Goal: Information Seeking & Learning: Learn about a topic

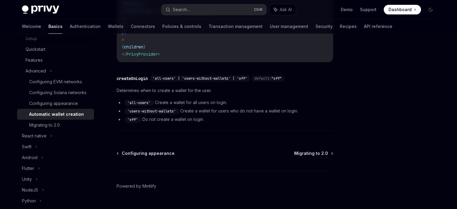
scroll to position [255, 0]
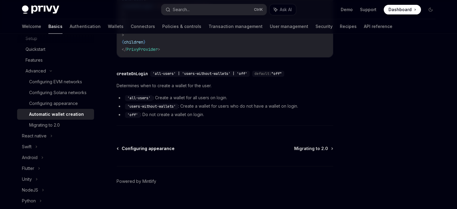
click at [157, 145] on span "Configuring appearance" at bounding box center [148, 148] width 53 height 6
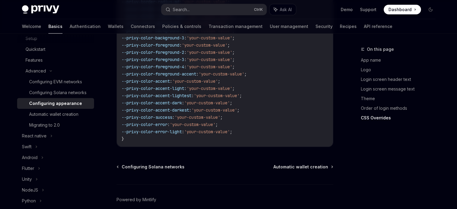
scroll to position [1581, 0]
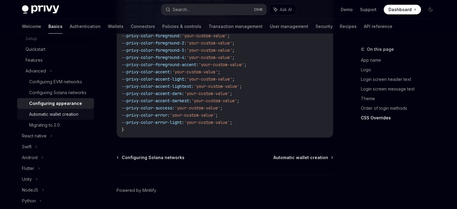
click at [59, 118] on div "Automatic wallet creation" at bounding box center [53, 113] width 49 height 7
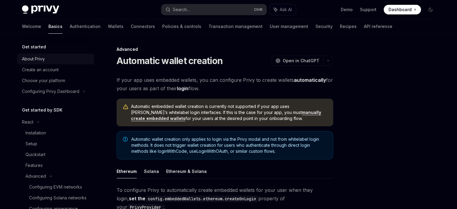
click at [67, 63] on link "About Privy" at bounding box center [55, 58] width 77 height 11
type textarea "*"
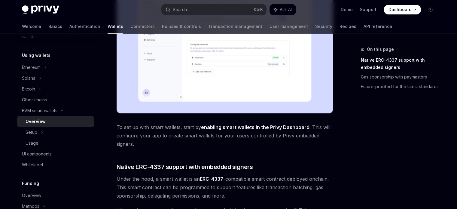
scroll to position [90, 0]
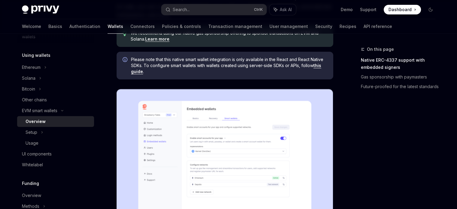
click at [317, 65] on link "this guide" at bounding box center [226, 68] width 190 height 11
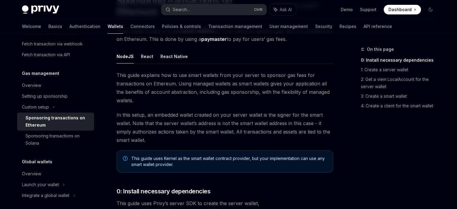
scroll to position [30, 0]
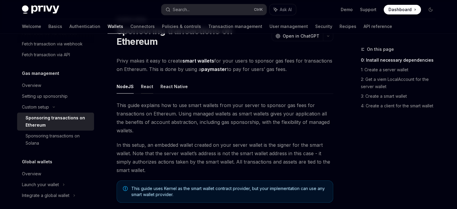
click at [149, 88] on button "React" at bounding box center [147, 86] width 12 height 14
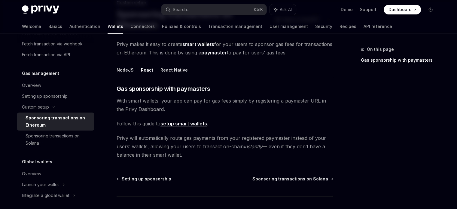
scroll to position [60, 0]
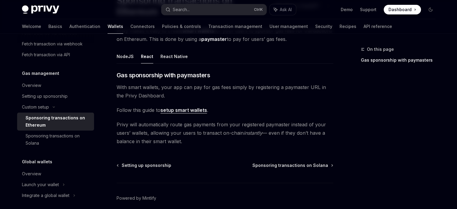
click at [190, 111] on link "setup smart wallets" at bounding box center [183, 110] width 47 height 6
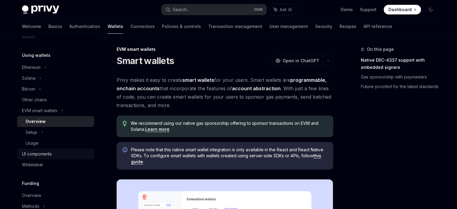
click at [56, 155] on div "UI components" at bounding box center [56, 153] width 68 height 7
type textarea "*"
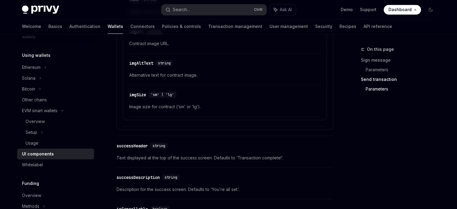
scroll to position [1137, 0]
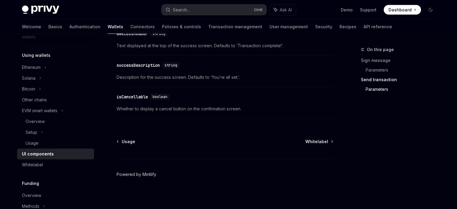
click at [128, 173] on link "Powered by Mintlify" at bounding box center [136, 174] width 40 height 6
